Goal: Find specific page/section: Find specific page/section

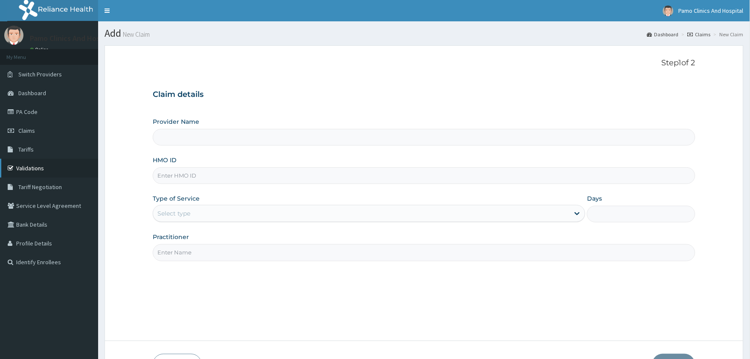
click at [25, 166] on link "Validations" at bounding box center [49, 168] width 98 height 19
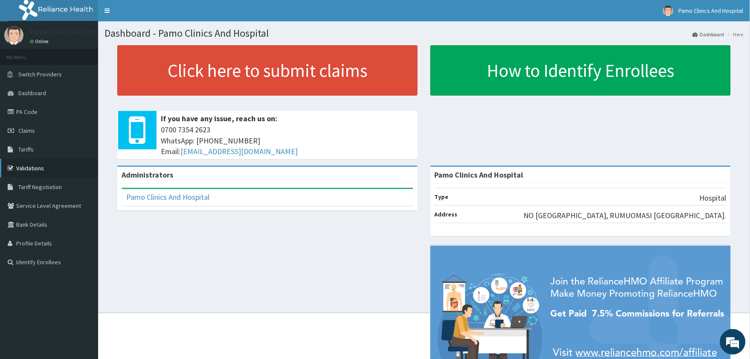
click at [25, 169] on link "Validations" at bounding box center [49, 168] width 98 height 19
